Goal: Find specific page/section: Find specific page/section

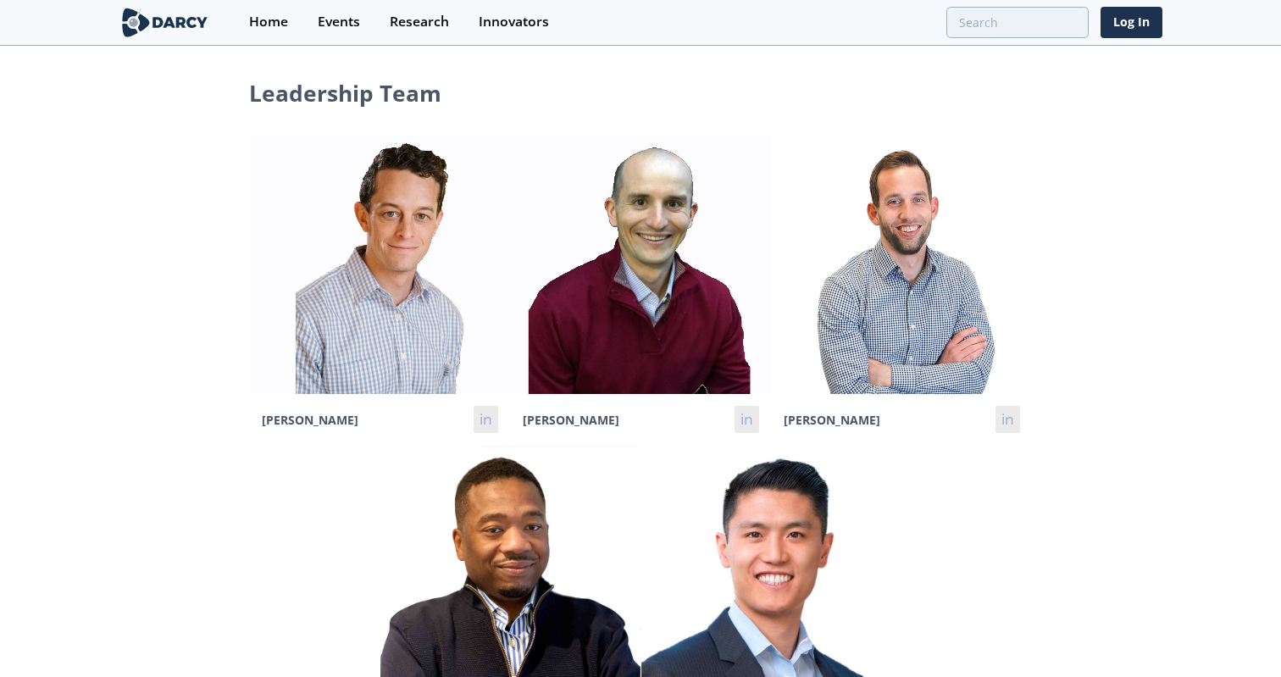
click at [366, 231] on img at bounding box center [380, 264] width 260 height 260
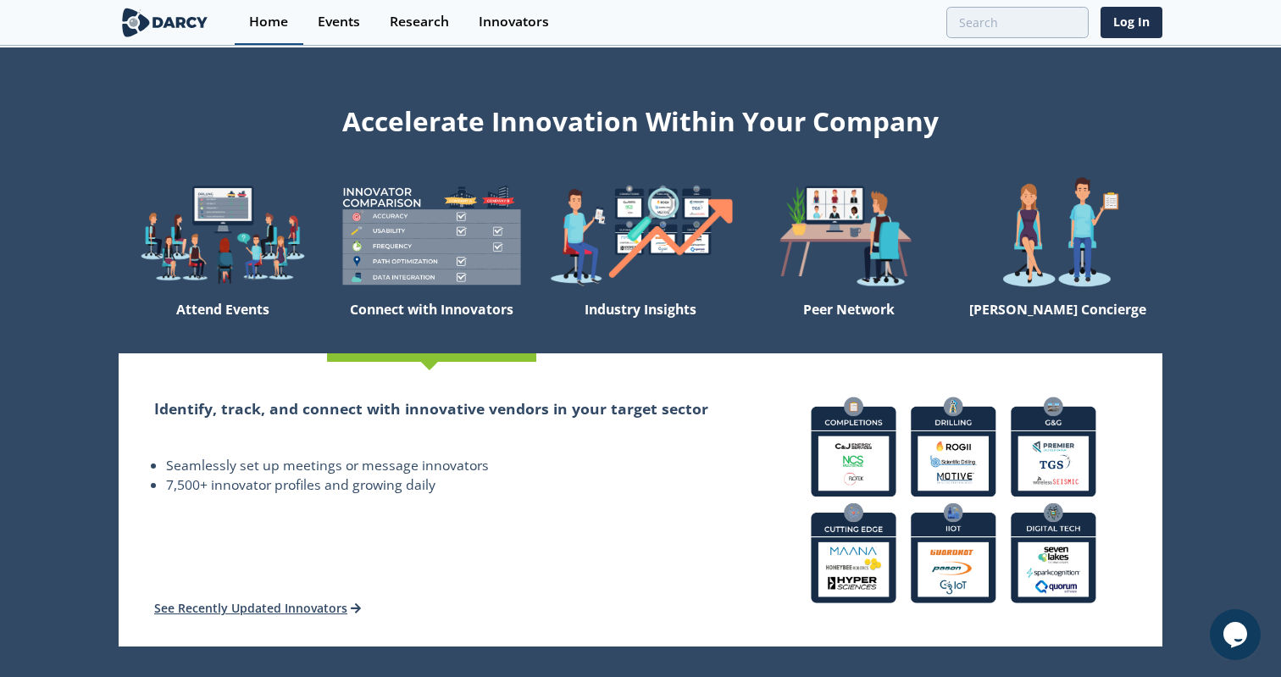
click at [255, 31] on link "Home" at bounding box center [269, 22] width 69 height 45
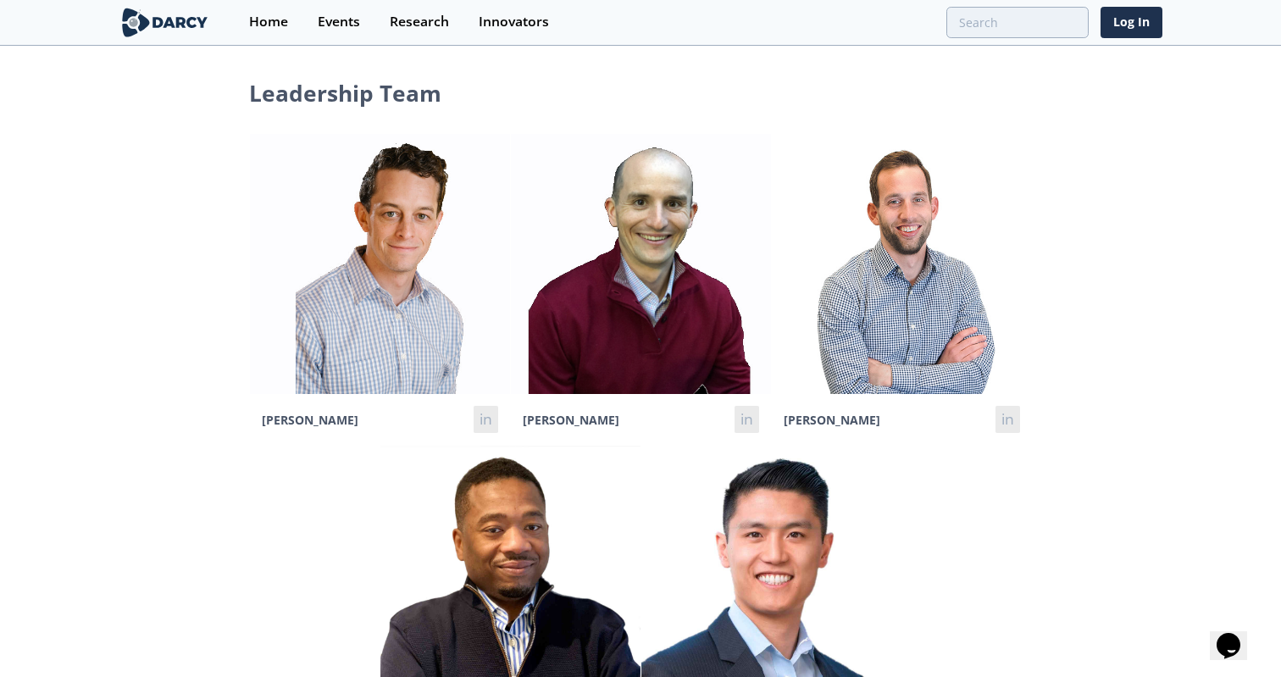
click at [291, 314] on img at bounding box center [380, 264] width 260 height 260
click at [329, 314] on img at bounding box center [380, 264] width 260 height 260
click at [308, 419] on span "[PERSON_NAME]" at bounding box center [310, 420] width 97 height 16
